Goal: Check status: Check status

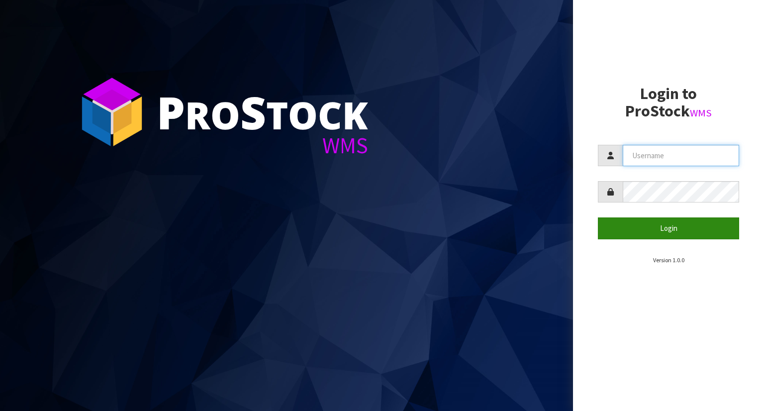
type input "YOURREFORMER"
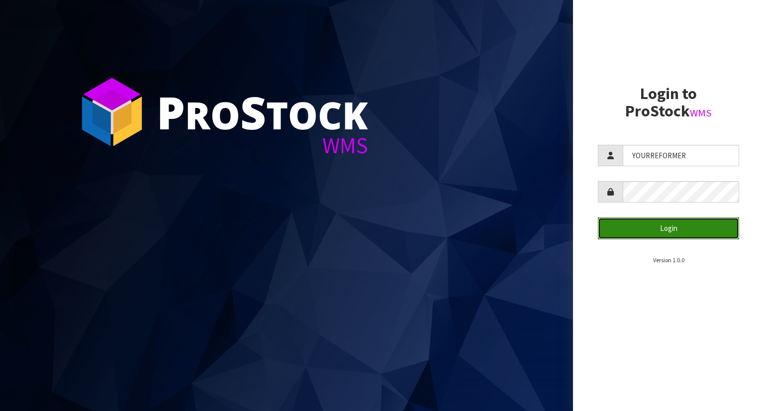
click at [695, 228] on button "Login" at bounding box center [668, 227] width 141 height 21
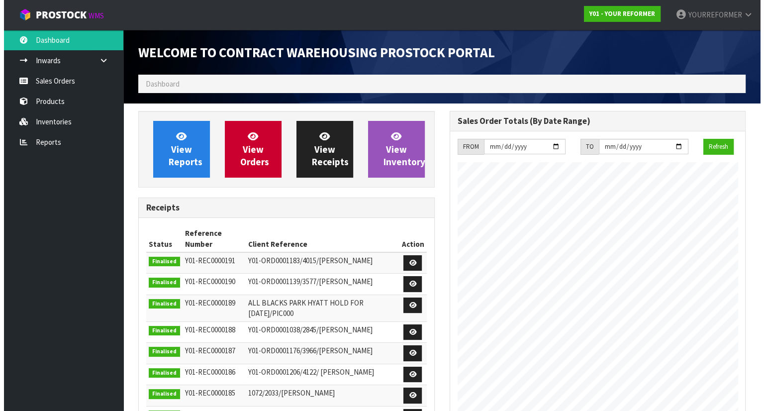
scroll to position [486, 311]
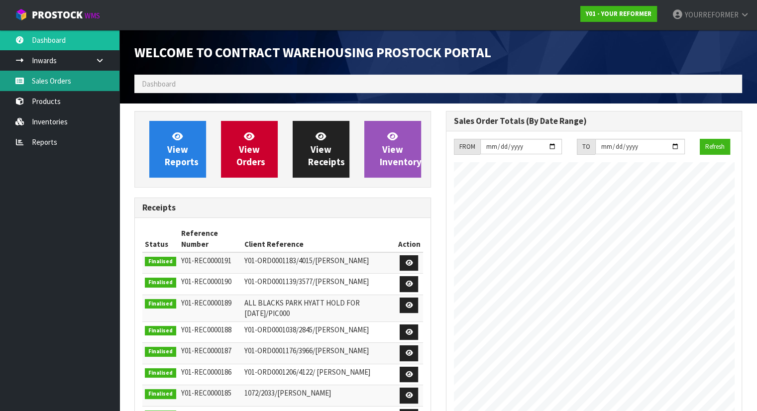
click at [61, 73] on link "Sales Orders" at bounding box center [59, 81] width 119 height 20
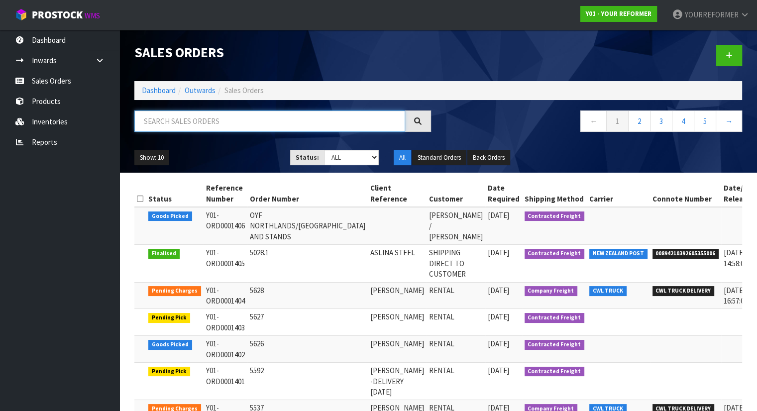
drag, startPoint x: 218, startPoint y: 126, endPoint x: 253, endPoint y: 134, distance: 35.8
click at [218, 126] on input "text" at bounding box center [269, 120] width 271 height 21
paste input "5405"
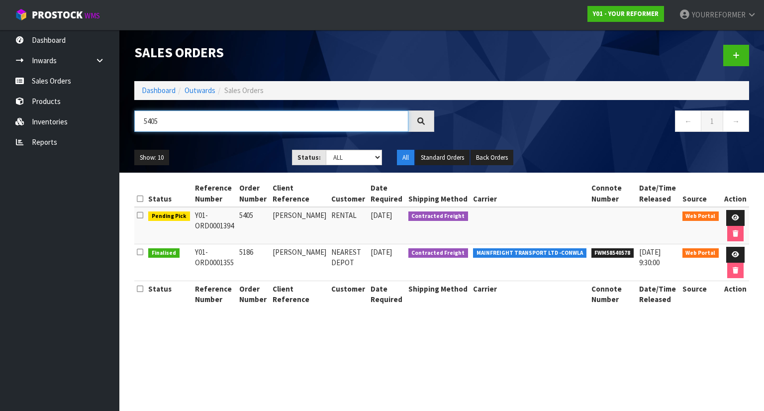
type input "5405"
click at [260, 233] on td "5405" at bounding box center [253, 225] width 33 height 37
drag, startPoint x: 234, startPoint y: 224, endPoint x: 193, endPoint y: 210, distance: 43.1
click at [193, 210] on td "Y01-ORD0001394" at bounding box center [215, 225] width 45 height 37
copy td "Y01-ORD0001394"
